Goal: Task Accomplishment & Management: Use online tool/utility

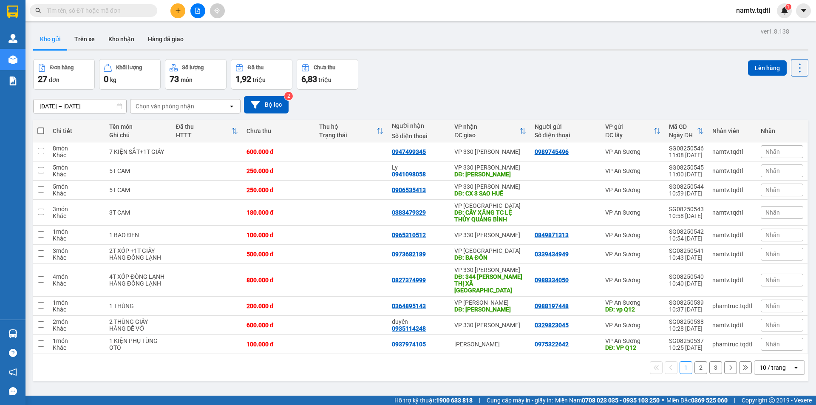
click at [770, 363] on div "10 / trang" at bounding box center [773, 367] width 26 height 9
click at [773, 344] on span "100 / trang" at bounding box center [769, 342] width 31 height 9
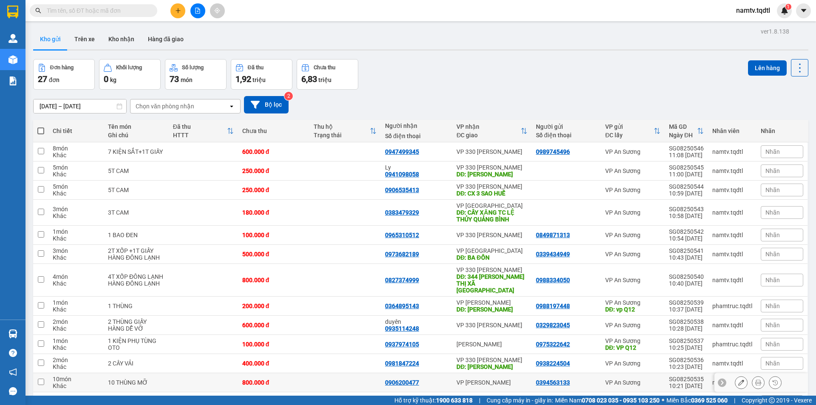
scroll to position [170, 0]
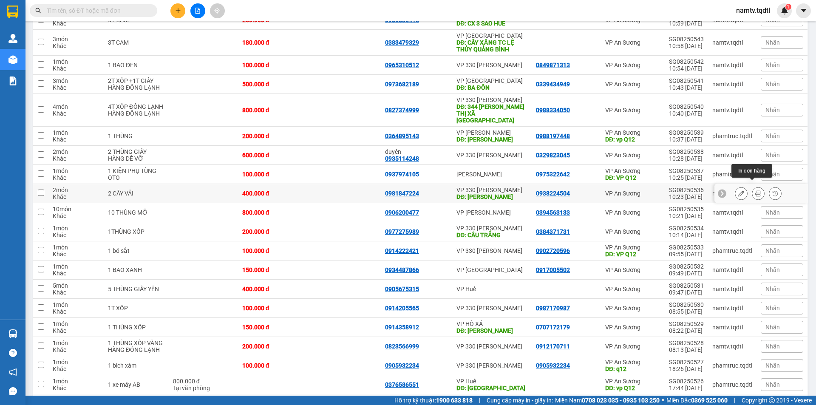
click at [735, 192] on button at bounding box center [741, 193] width 12 height 15
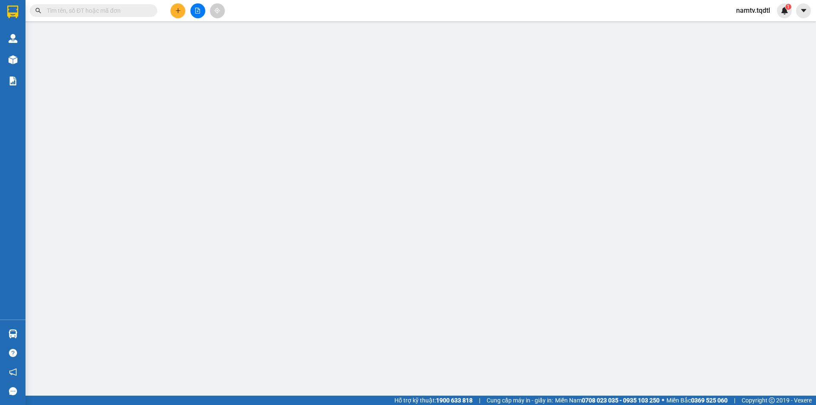
type input "0938224504"
type input "0981847224"
type input "[PERSON_NAME]"
type input "400.000"
